Goal: Find specific page/section: Find specific page/section

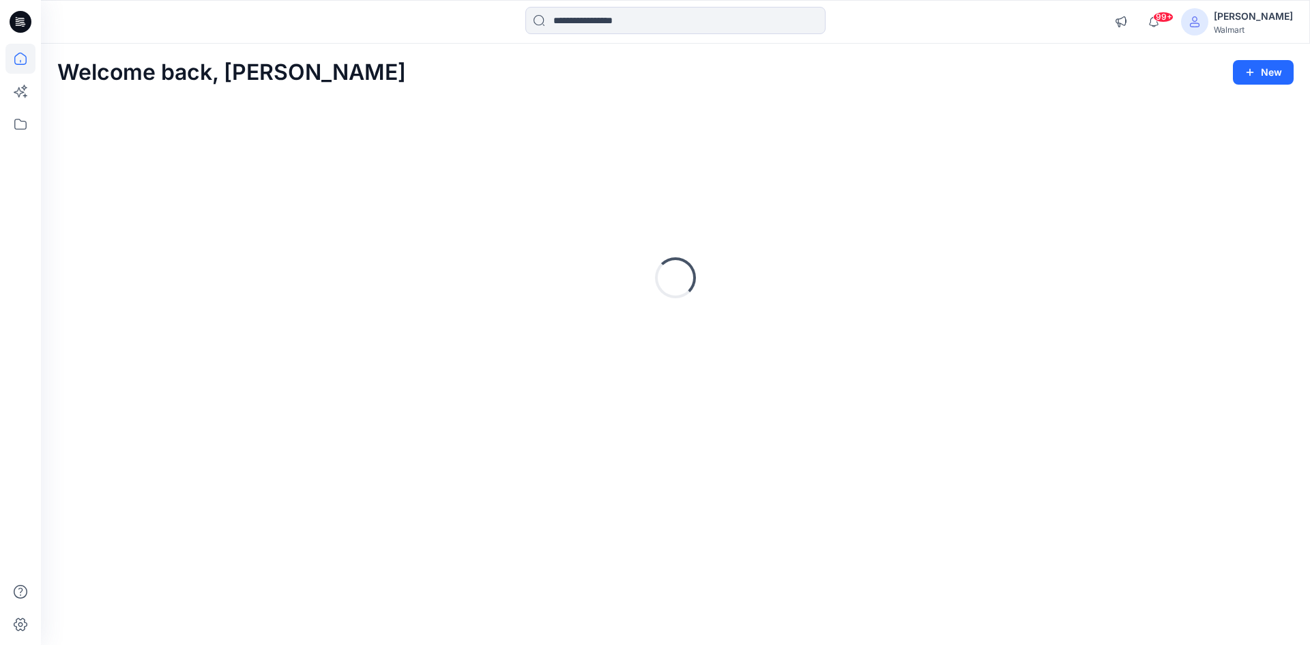
click at [561, 22] on input at bounding box center [675, 20] width 300 height 27
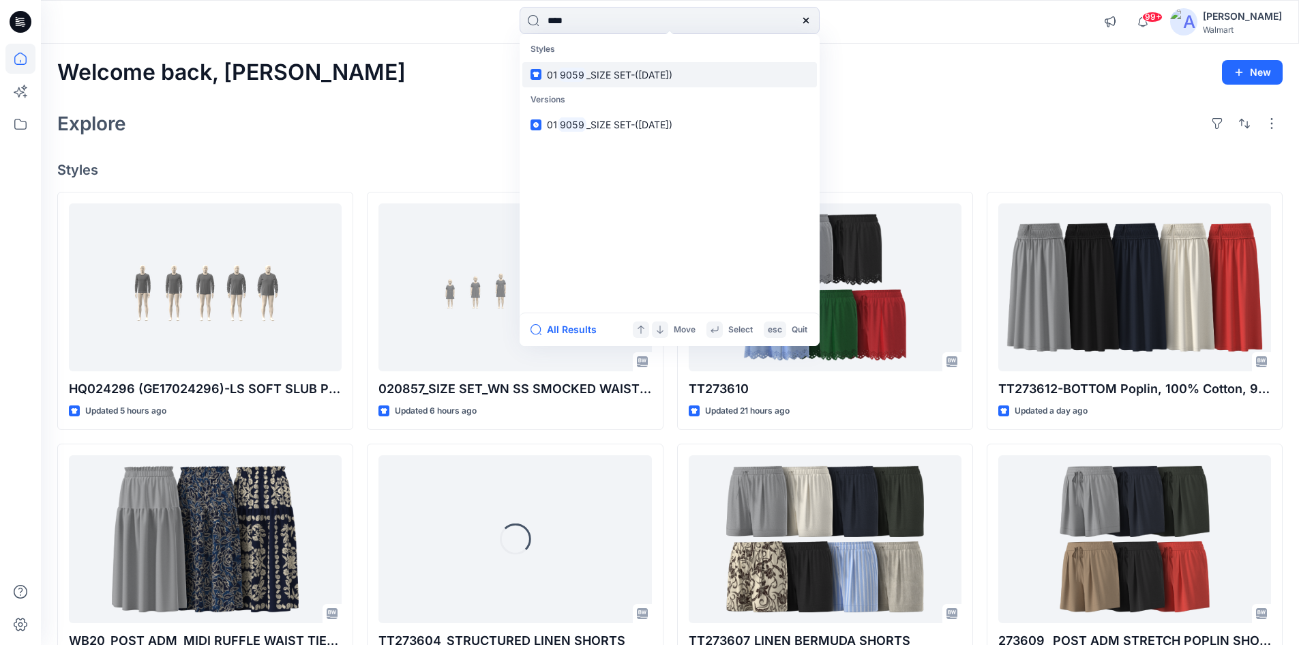
type input "****"
click at [606, 80] on p "01 9059 _SIZE SET-([DATE])" at bounding box center [610, 75] width 126 height 14
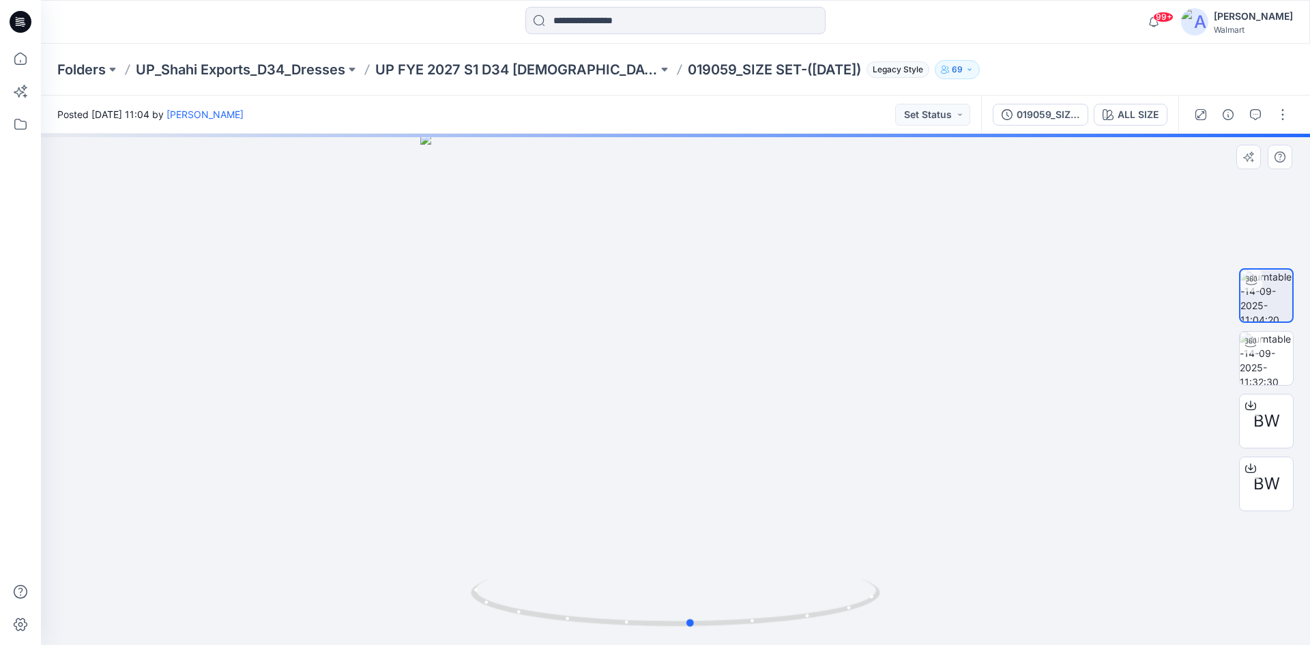
drag, startPoint x: 716, startPoint y: 424, endPoint x: 731, endPoint y: 412, distance: 19.5
click at [731, 412] on div at bounding box center [675, 389] width 1269 height 511
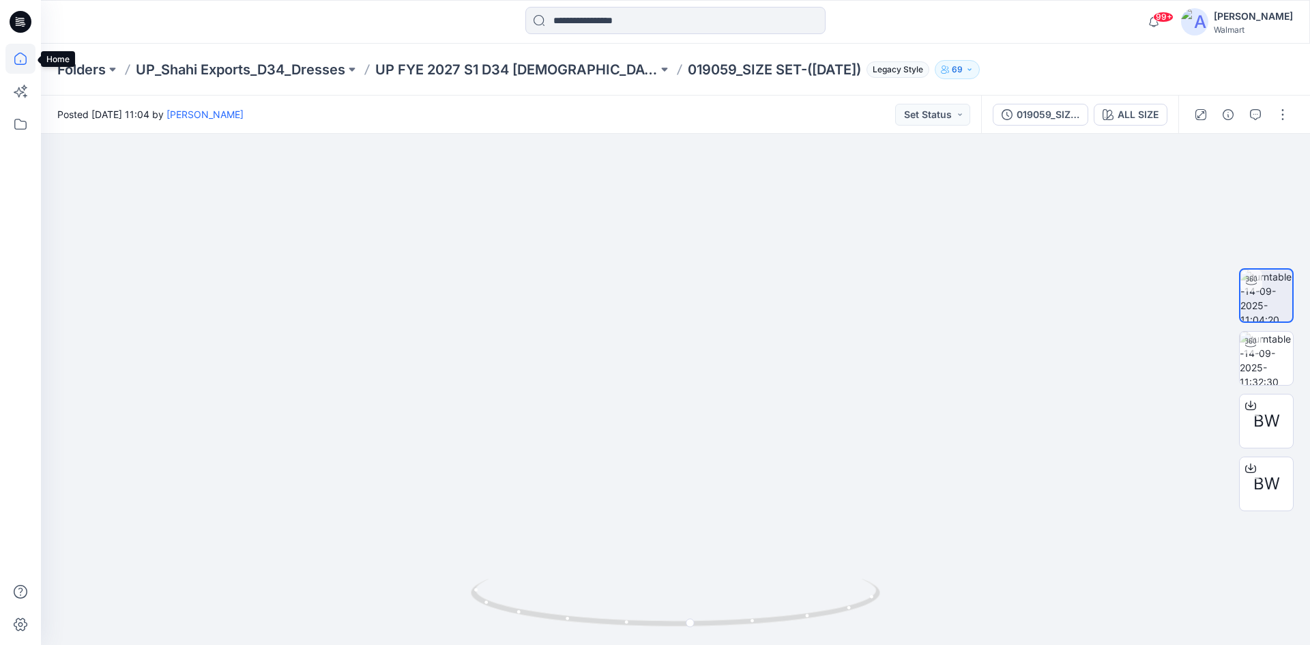
click at [26, 59] on icon at bounding box center [20, 59] width 30 height 30
